Goal: Find specific page/section: Find specific page/section

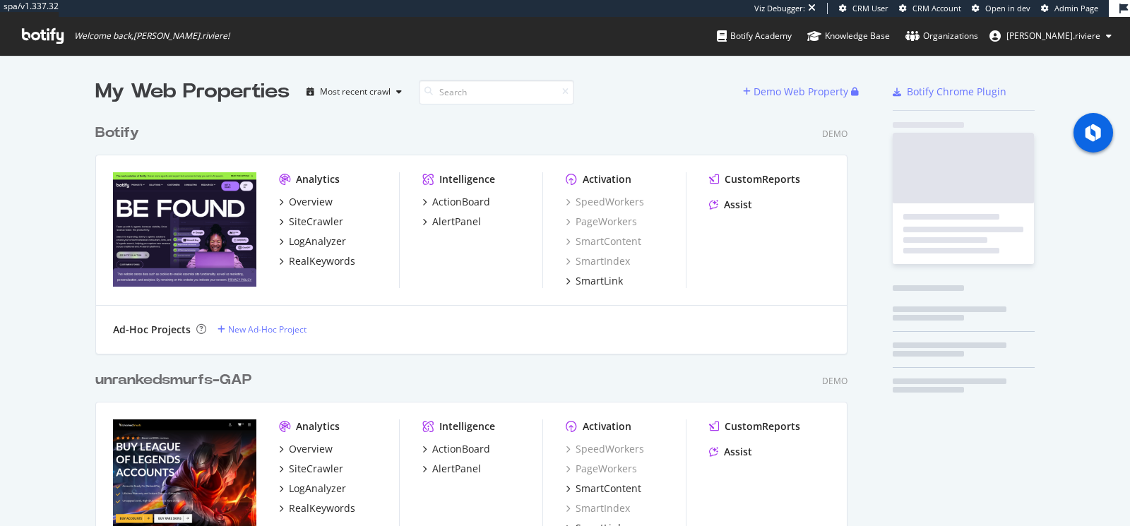
scroll to position [526, 1130]
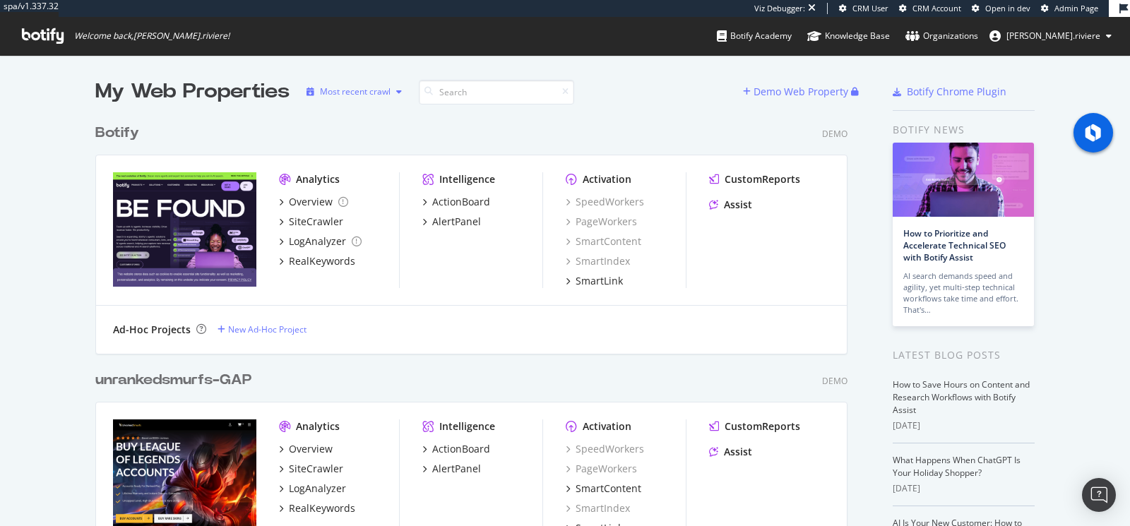
click at [400, 90] on icon "button" at bounding box center [399, 92] width 6 height 8
click at [448, 92] on input at bounding box center [496, 92] width 155 height 25
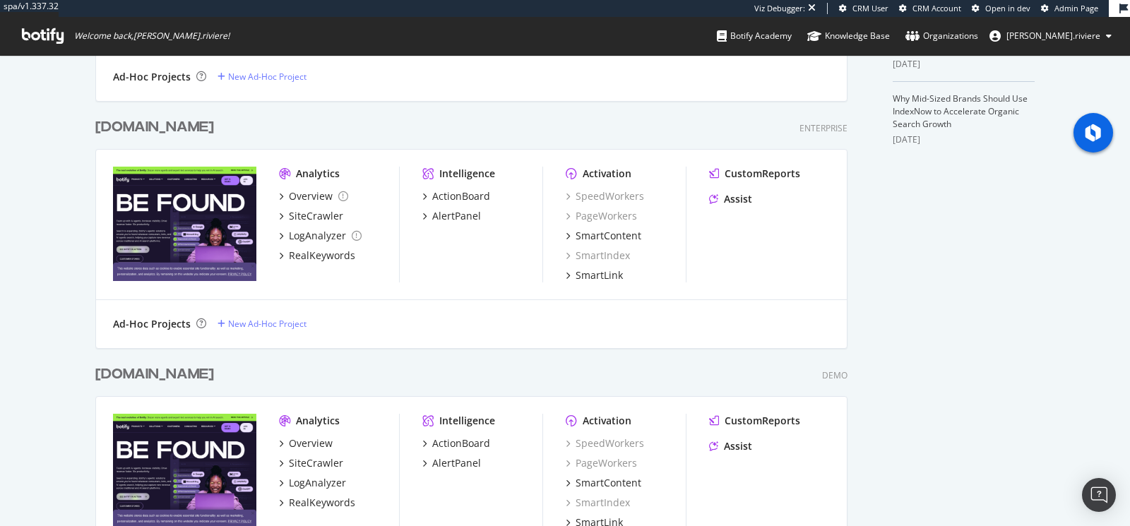
scroll to position [0, 0]
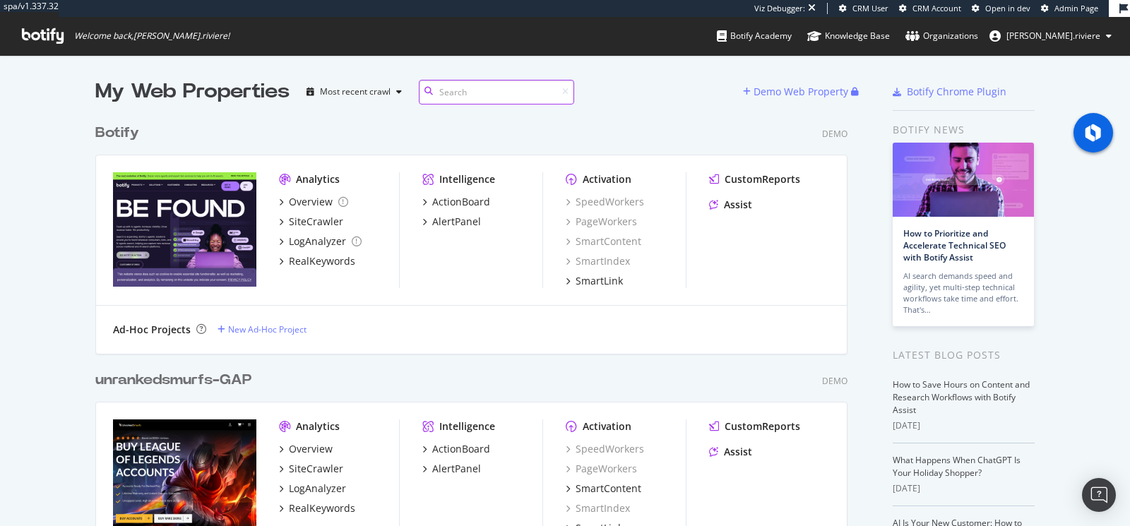
click at [459, 97] on input at bounding box center [496, 92] width 155 height 25
click at [450, 118] on div "Botify Demo Analytics Overview SiteCrawler LogAnalyzer RealKeywords Intelligenc…" at bounding box center [476, 229] width 763 height 247
